Goal: Navigation & Orientation: Find specific page/section

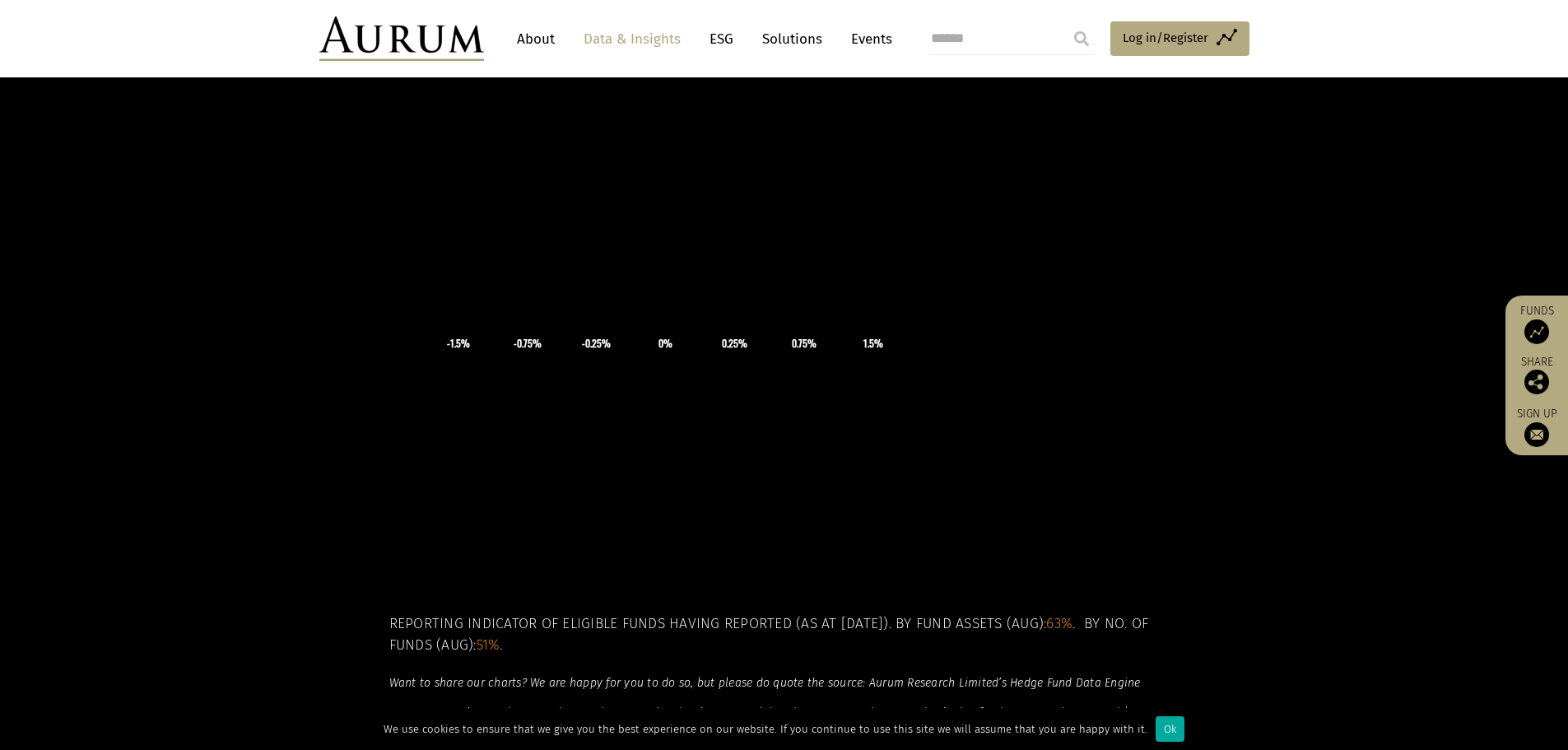
scroll to position [165, 0]
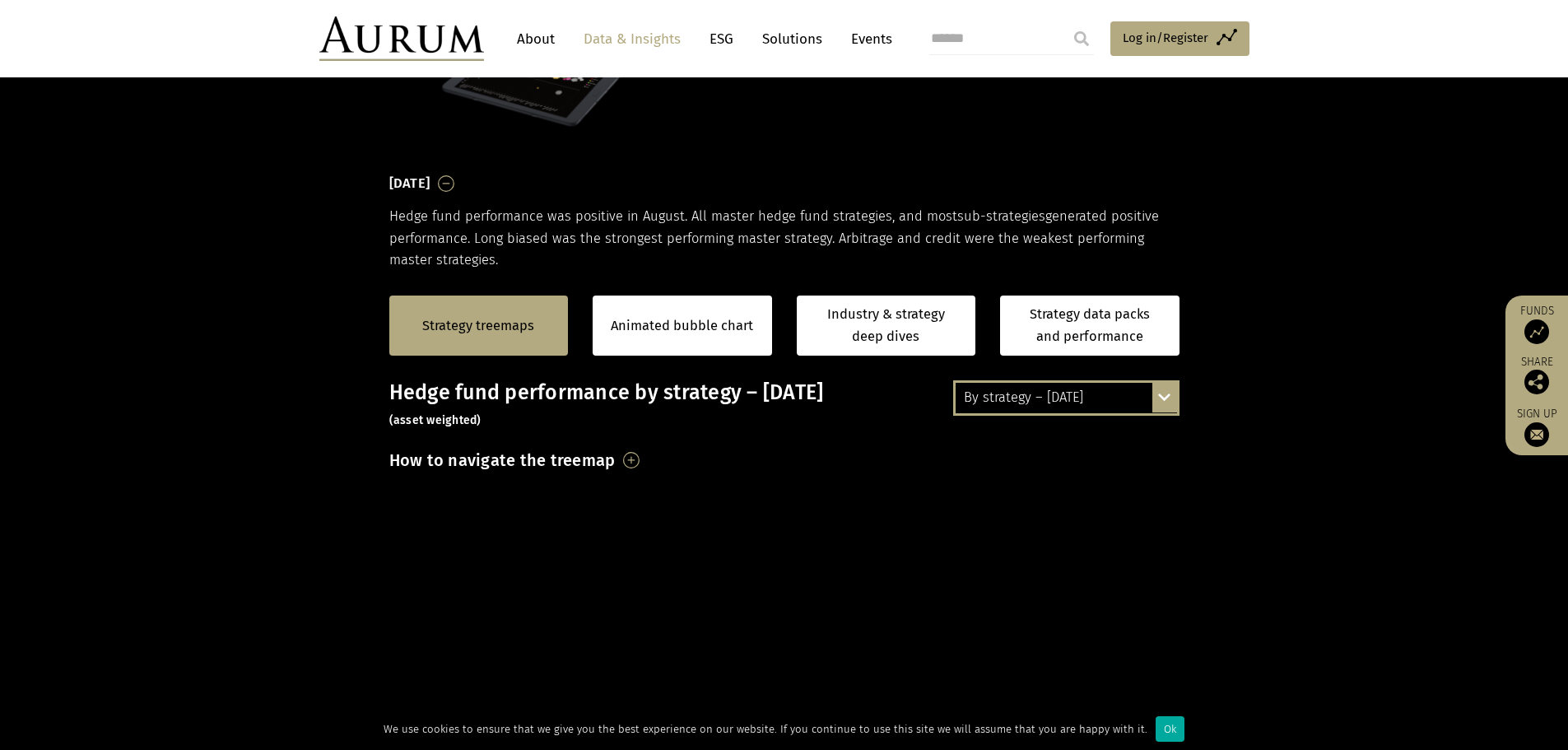
click at [384, 51] on img at bounding box center [401, 38] width 165 height 45
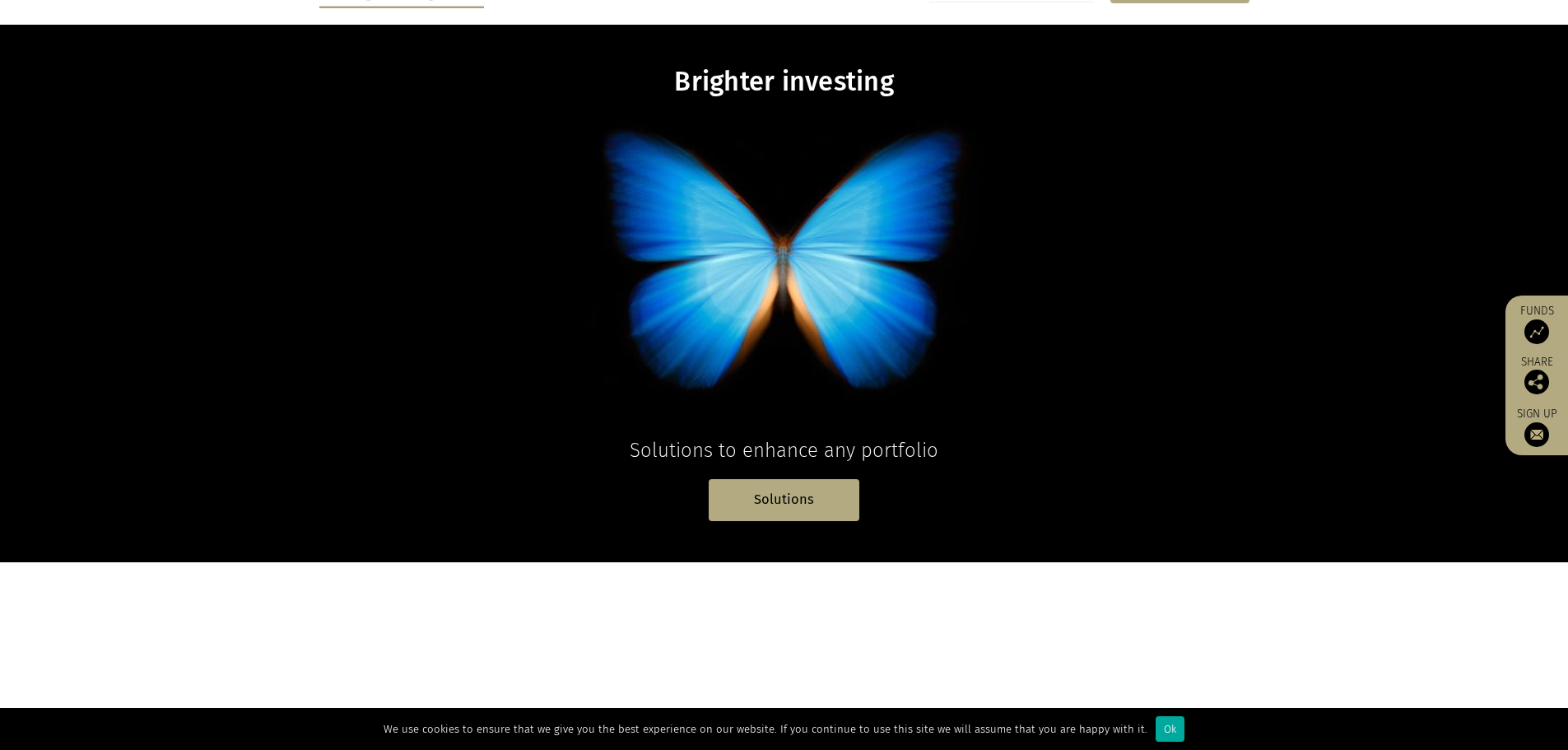
scroll to position [165, 0]
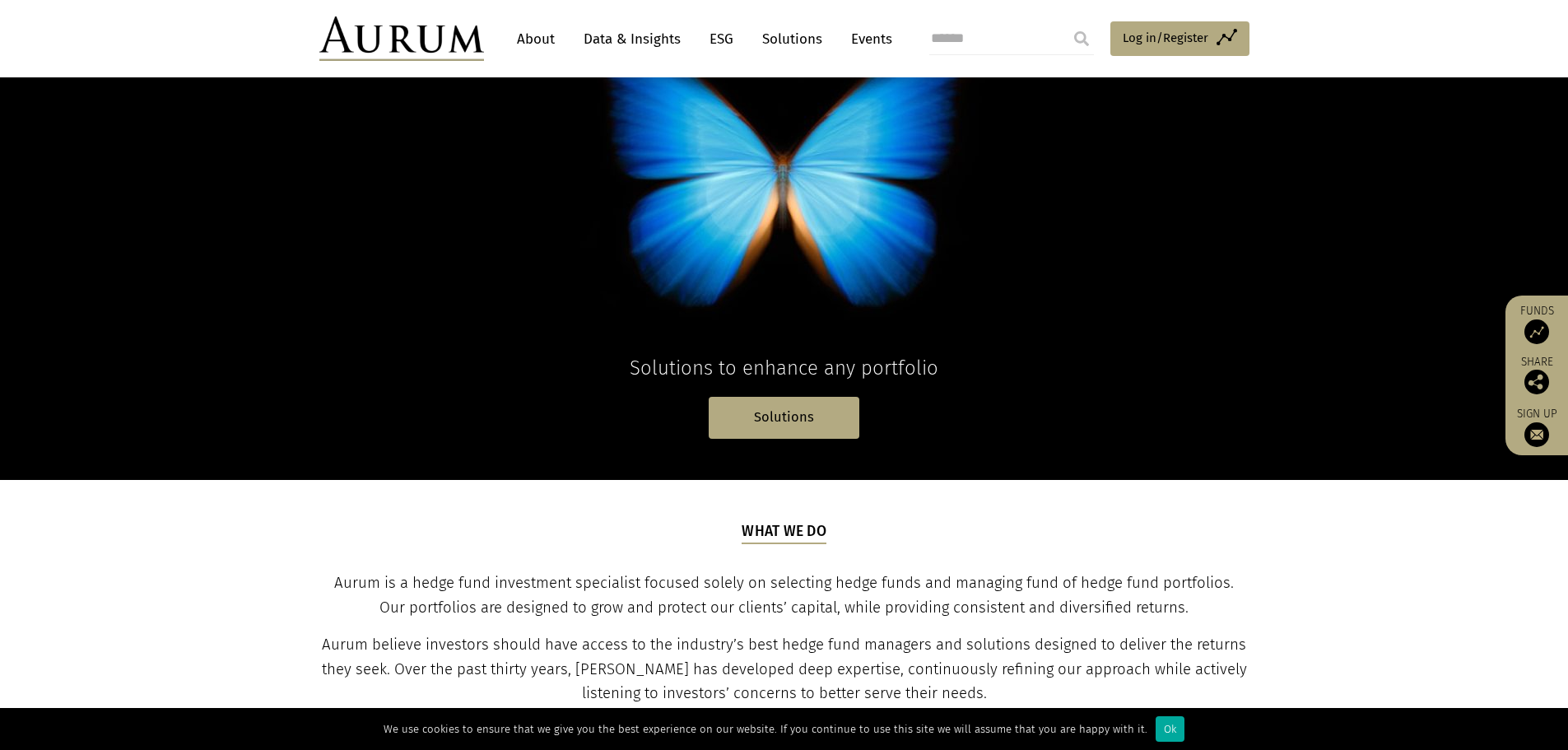
click at [545, 46] on link "About" at bounding box center [535, 39] width 54 height 31
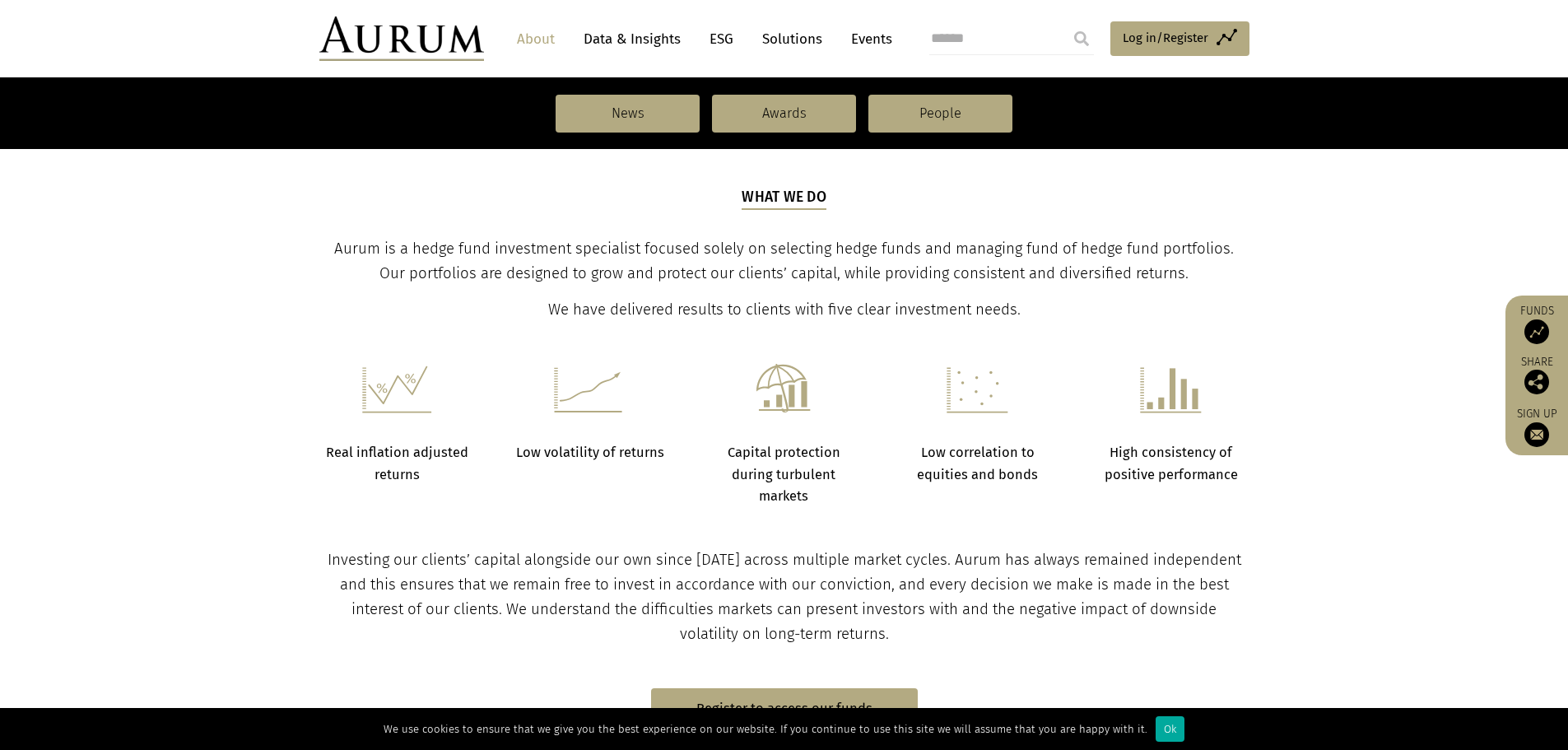
scroll to position [576, 0]
